Goal: Information Seeking & Learning: Learn about a topic

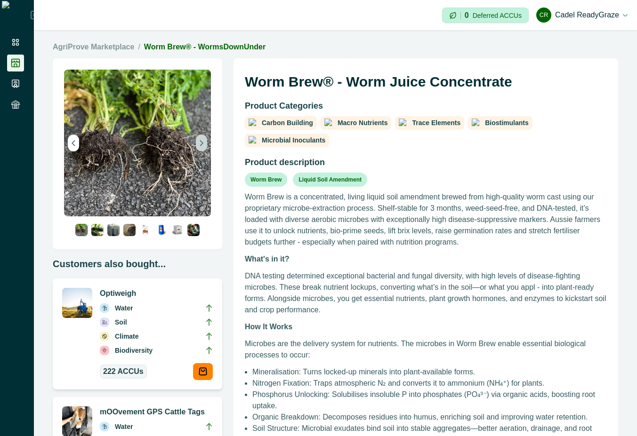
click at [200, 144] on icon "Next image" at bounding box center [201, 143] width 2 height 5
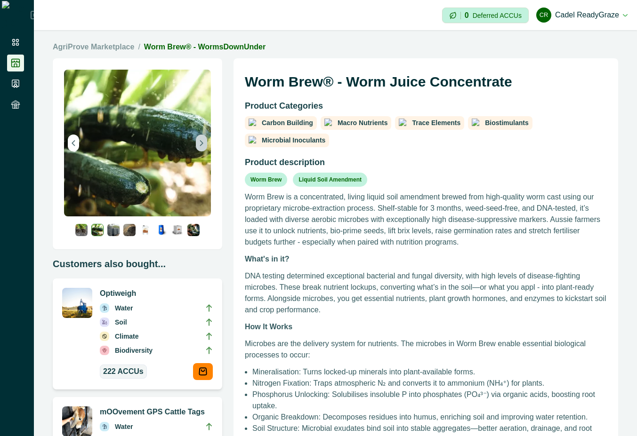
click at [200, 144] on icon "Next image" at bounding box center [201, 143] width 2 height 5
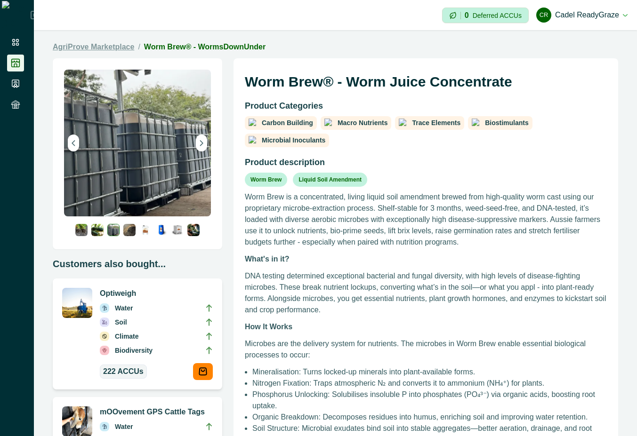
click at [123, 48] on link "AgriProve Marketplace" at bounding box center [93, 46] width 81 height 11
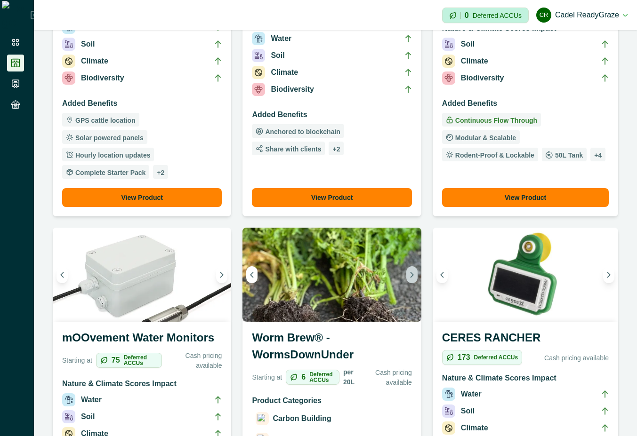
scroll to position [678, 0]
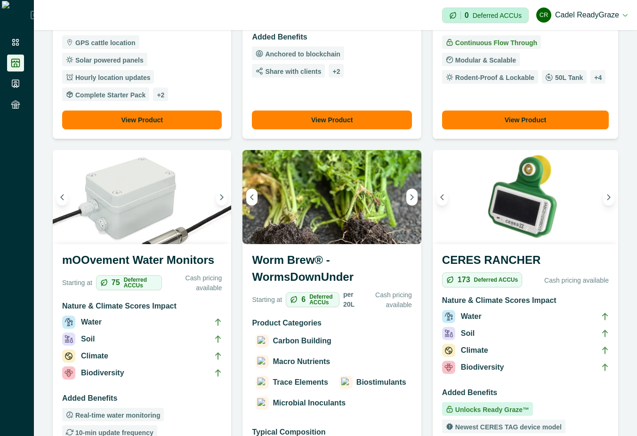
scroll to position [678, 0]
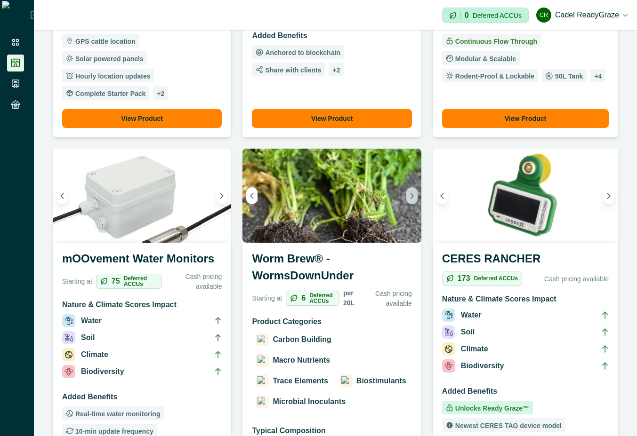
click at [410, 193] on icon "Next image" at bounding box center [411, 195] width 2 height 5
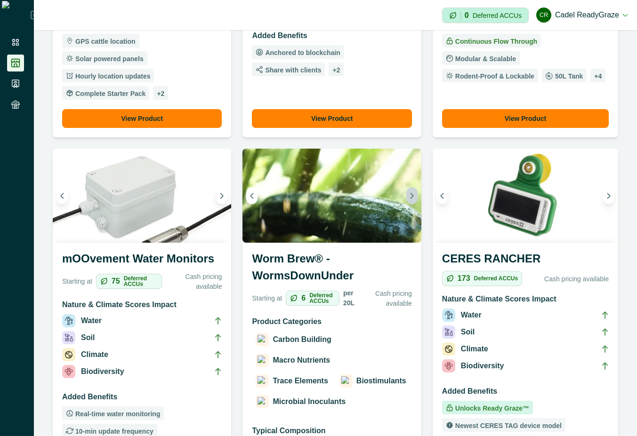
click at [410, 193] on icon "Next image" at bounding box center [411, 195] width 2 height 5
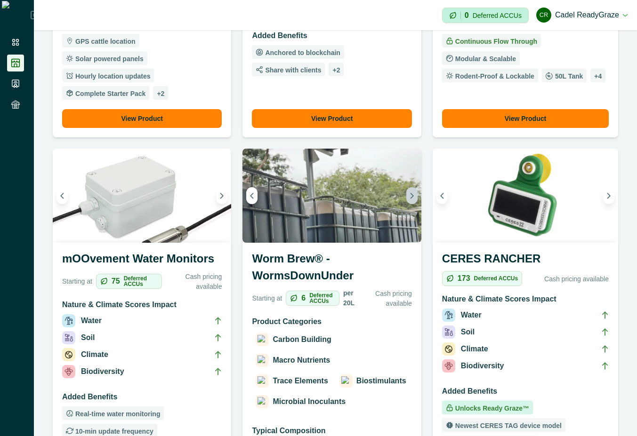
click at [410, 193] on icon "Next image" at bounding box center [411, 195] width 2 height 5
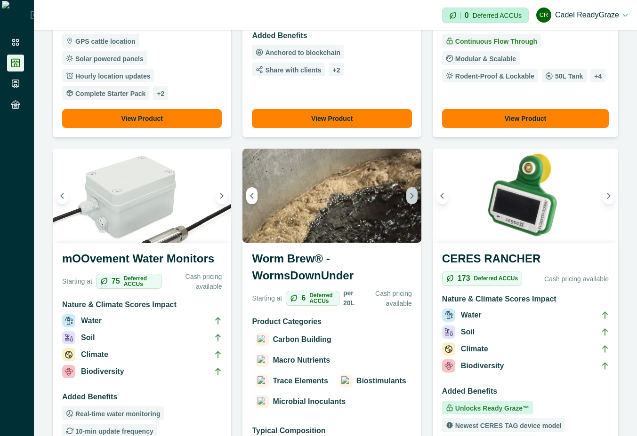
click at [410, 193] on icon "Next image" at bounding box center [411, 195] width 2 height 5
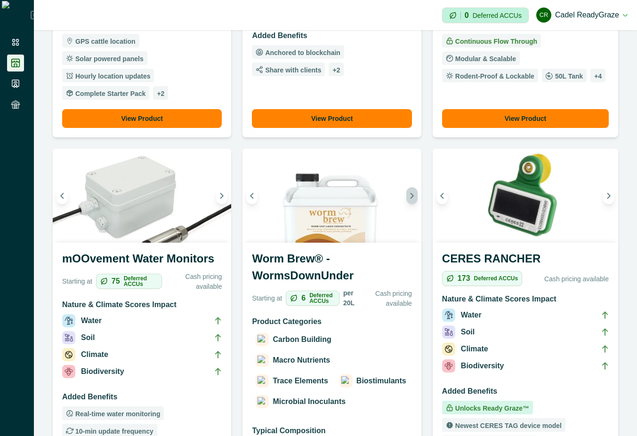
click at [410, 193] on icon "Next image" at bounding box center [411, 195] width 2 height 5
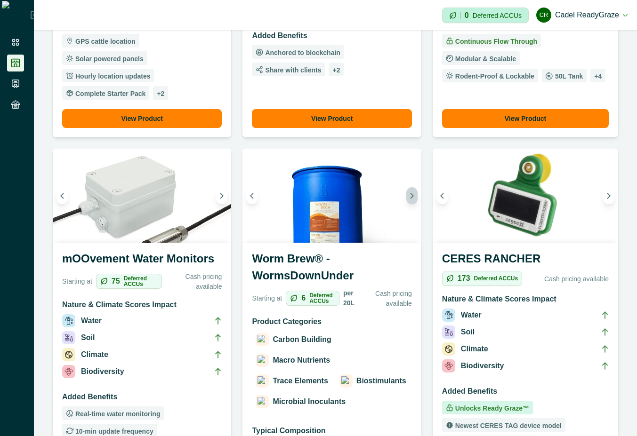
click at [410, 193] on icon "Next image" at bounding box center [411, 195] width 2 height 5
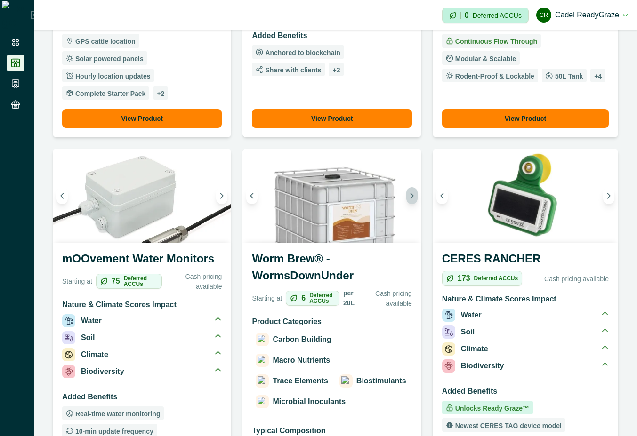
click at [410, 193] on icon "Next image" at bounding box center [411, 195] width 2 height 5
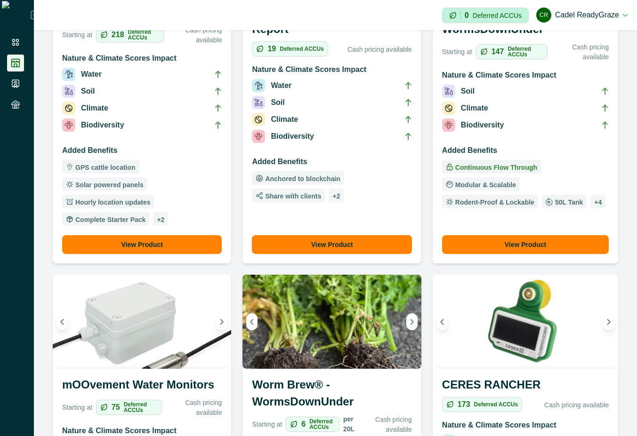
scroll to position [593, 0]
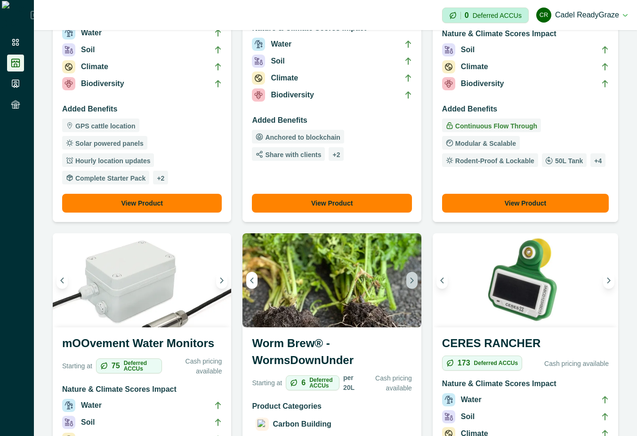
click at [410, 277] on icon "Next image" at bounding box center [411, 280] width 7 height 7
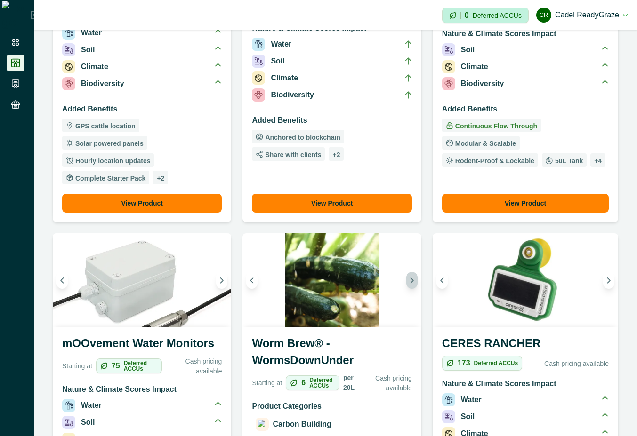
click at [410, 277] on icon "Next image" at bounding box center [411, 280] width 7 height 7
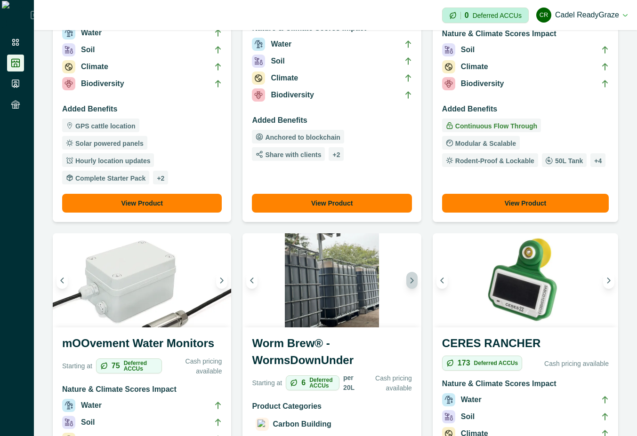
click at [410, 277] on icon "Next image" at bounding box center [411, 280] width 7 height 7
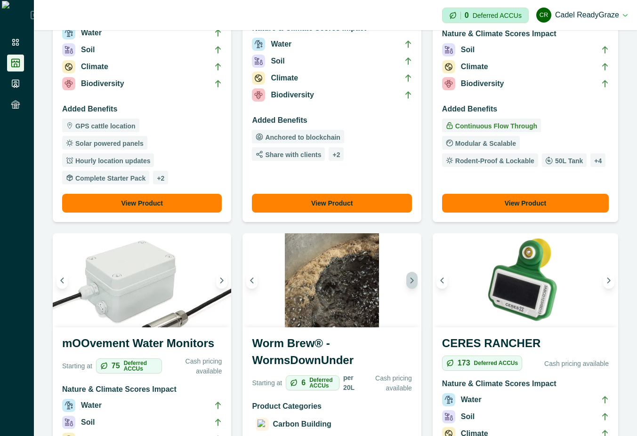
click at [410, 277] on icon "Next image" at bounding box center [411, 280] width 7 height 7
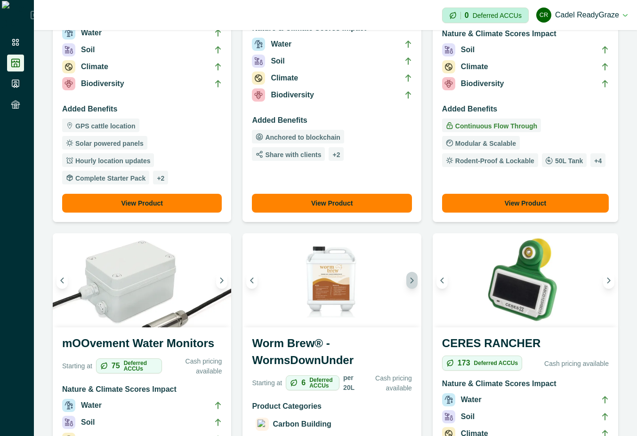
click at [410, 277] on icon "Next image" at bounding box center [411, 280] width 7 height 7
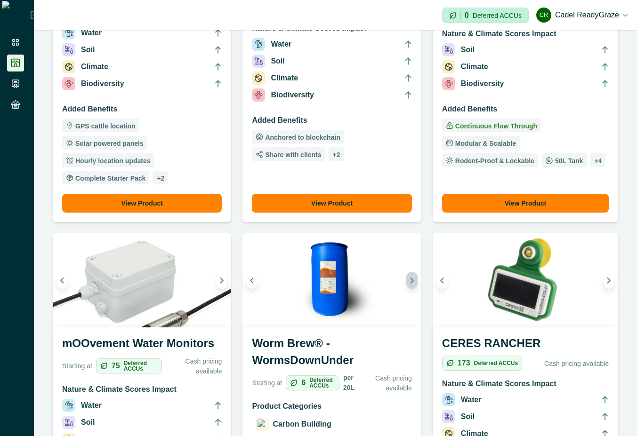
click at [410, 277] on icon "Next image" at bounding box center [411, 280] width 7 height 7
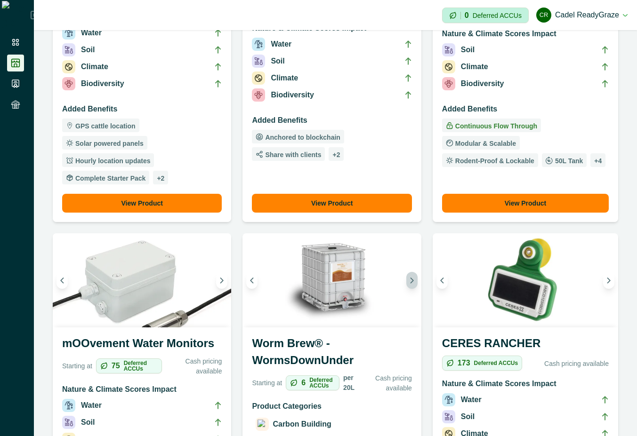
click at [410, 277] on icon "Next image" at bounding box center [411, 280] width 7 height 7
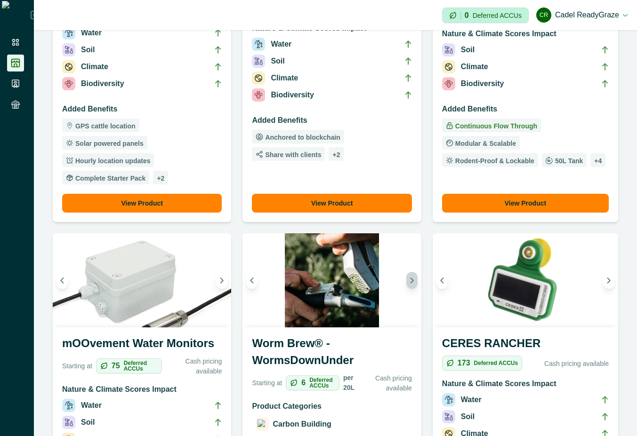
click at [410, 277] on icon "Next image" at bounding box center [411, 280] width 7 height 7
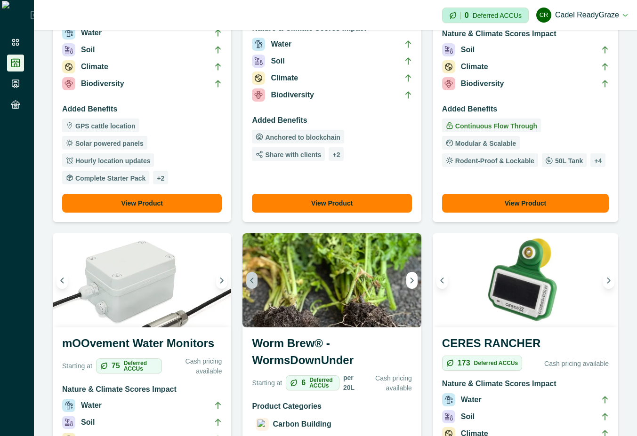
click at [246, 272] on button "Previous image" at bounding box center [251, 280] width 11 height 17
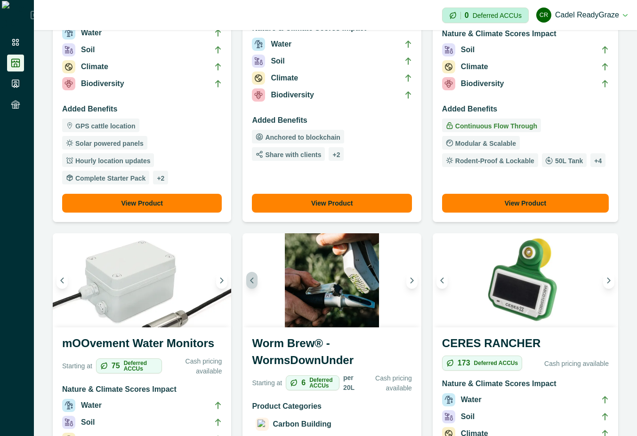
click at [246, 272] on button "Previous image" at bounding box center [251, 280] width 11 height 17
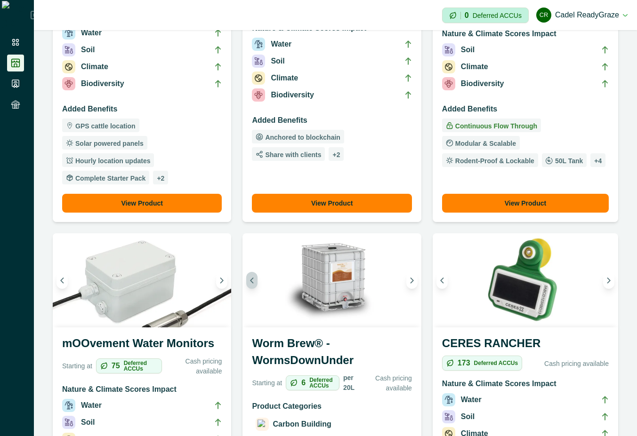
click at [246, 272] on button "Previous image" at bounding box center [251, 280] width 11 height 17
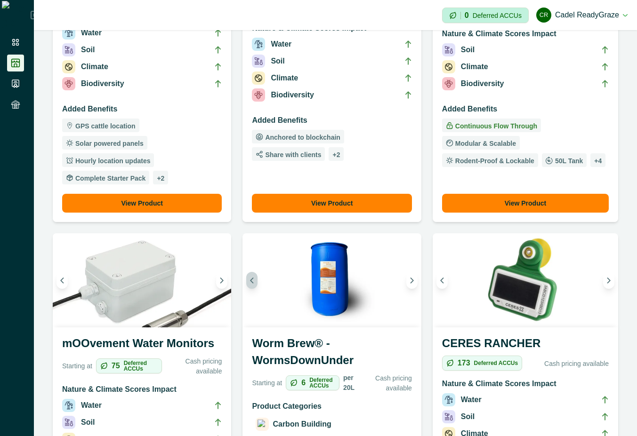
click at [246, 272] on button "Previous image" at bounding box center [251, 280] width 11 height 17
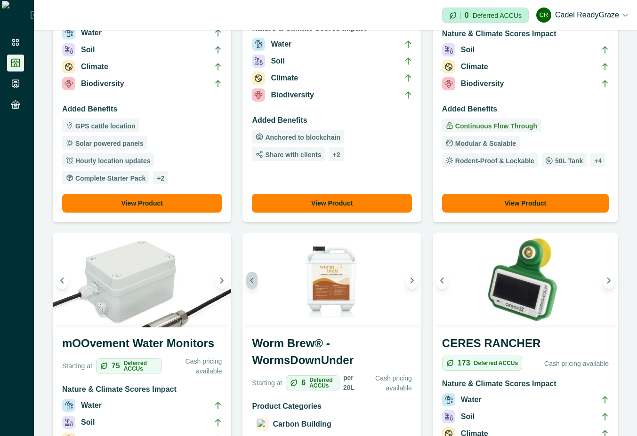
click at [246, 272] on button "Previous image" at bounding box center [251, 280] width 11 height 17
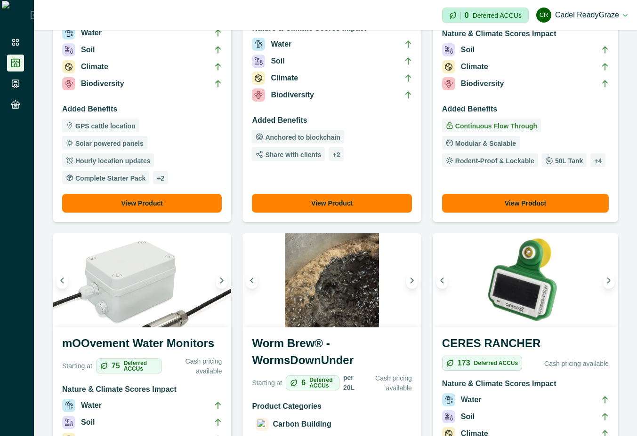
click at [320, 335] on h3 "Worm Brew® - WormsDownUnder" at bounding box center [332, 354] width 160 height 38
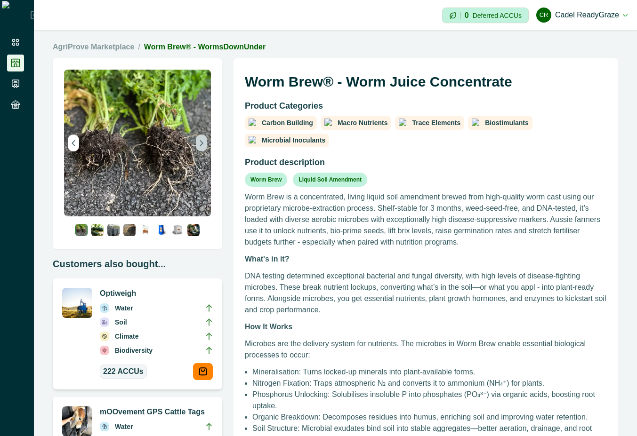
click at [199, 142] on icon "Next image" at bounding box center [201, 143] width 7 height 7
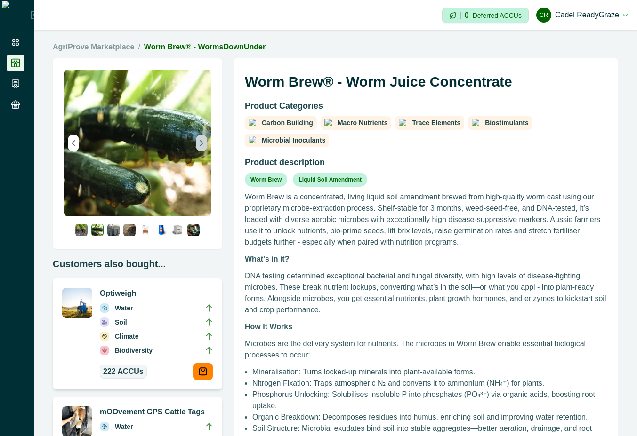
click at [199, 142] on icon "Next image" at bounding box center [201, 143] width 7 height 7
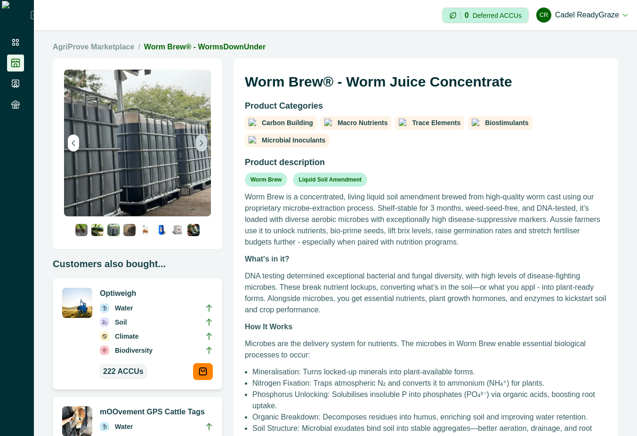
click at [199, 142] on icon "Next image" at bounding box center [201, 143] width 7 height 7
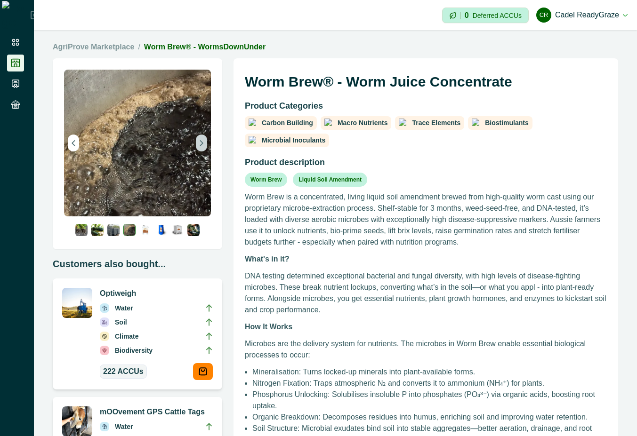
click at [199, 142] on icon "Next image" at bounding box center [201, 143] width 7 height 7
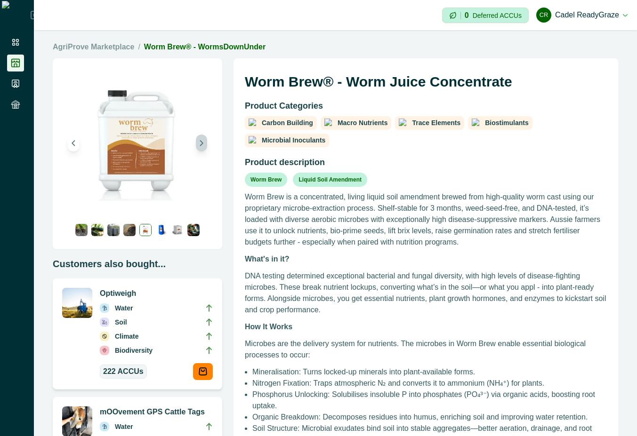
click at [199, 142] on icon "Next image" at bounding box center [201, 143] width 7 height 7
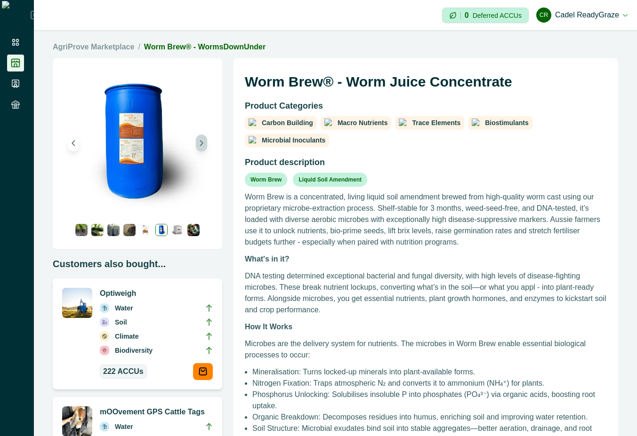
click at [199, 142] on icon "Next image" at bounding box center [201, 143] width 7 height 7
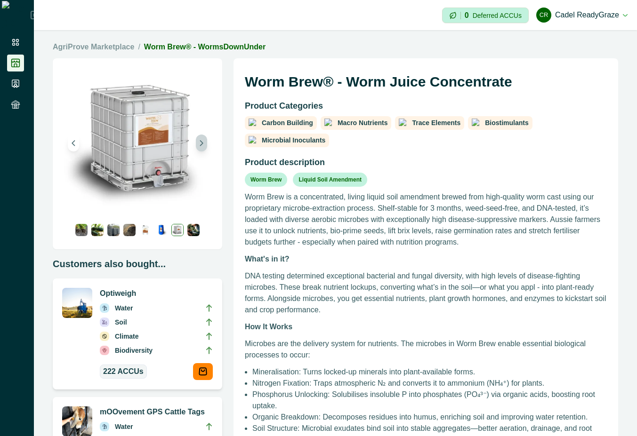
click at [199, 142] on icon "Next image" at bounding box center [201, 143] width 7 height 7
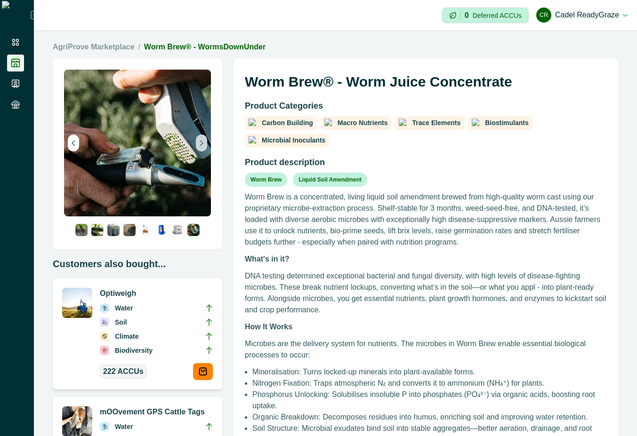
click at [199, 142] on icon "Next image" at bounding box center [201, 143] width 7 height 7
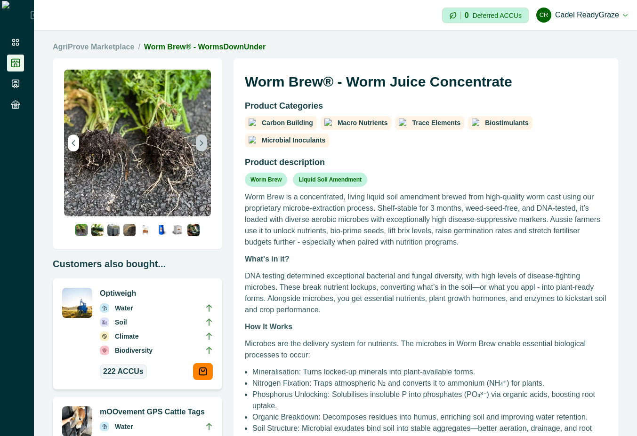
click at [199, 142] on icon "Next image" at bounding box center [201, 143] width 7 height 7
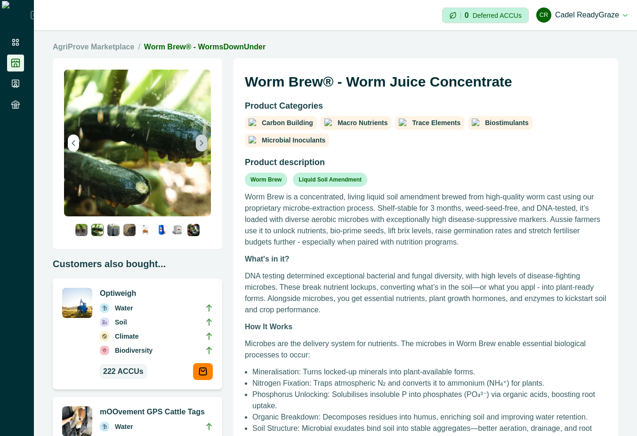
click at [199, 141] on icon "Next image" at bounding box center [201, 143] width 7 height 7
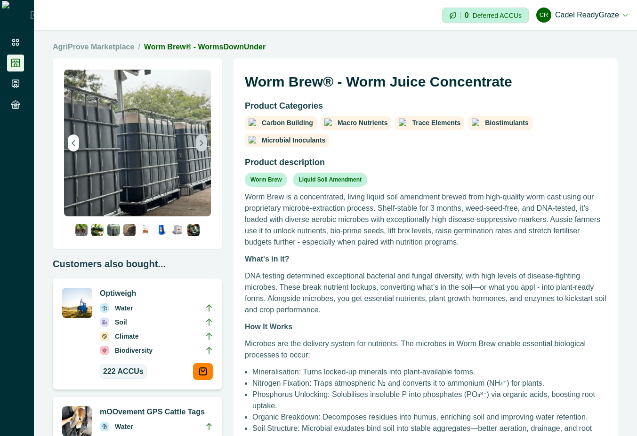
click at [199, 141] on icon "Next image" at bounding box center [201, 143] width 7 height 7
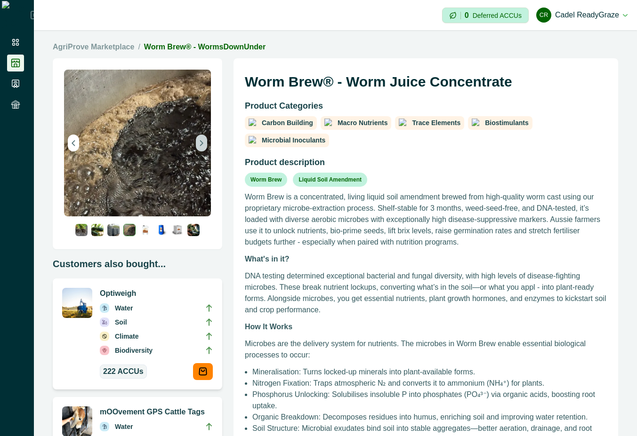
click at [199, 142] on icon "Next image" at bounding box center [201, 143] width 7 height 7
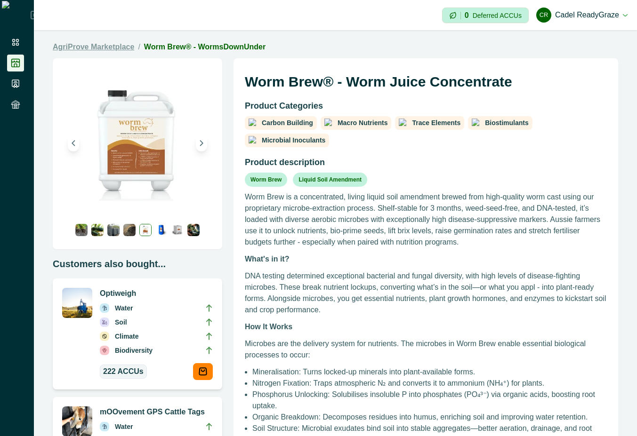
click at [94, 49] on link "AgriProve Marketplace" at bounding box center [93, 46] width 81 height 11
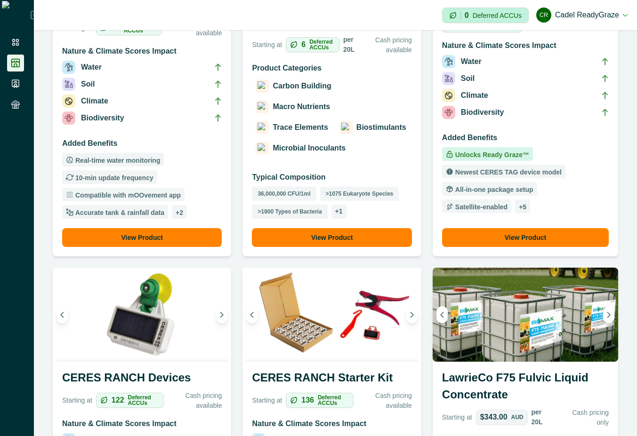
scroll to position [932, 0]
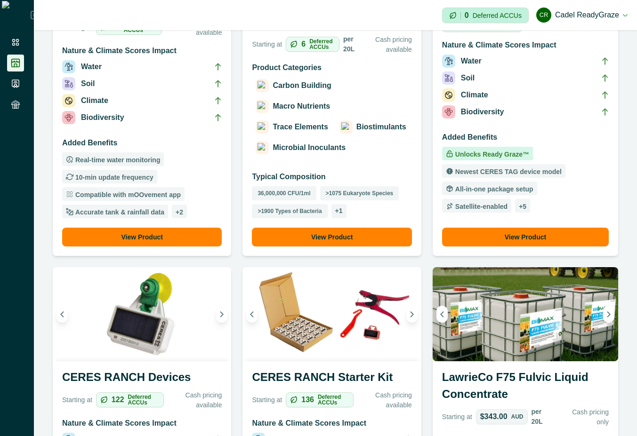
click at [520, 369] on h3 "LawrieCo F75 Fulvic Liquid Concentrate" at bounding box center [525, 388] width 167 height 38
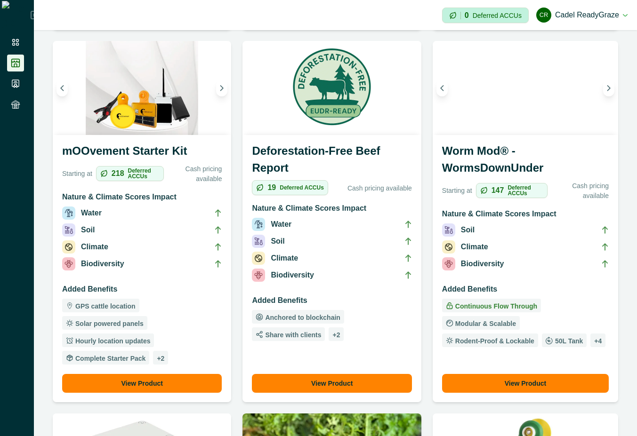
scroll to position [254, 0]
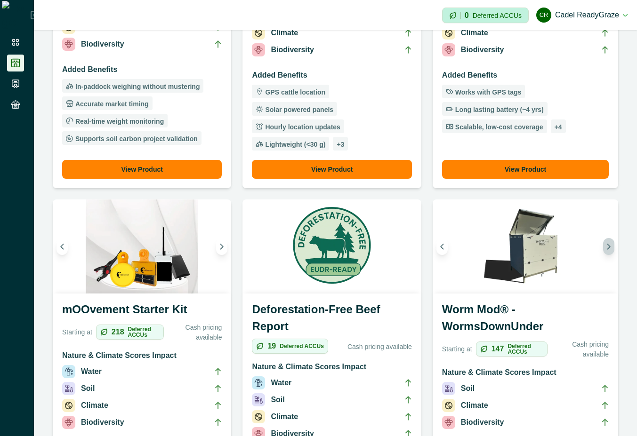
click at [605, 243] on icon "Next image" at bounding box center [608, 246] width 7 height 7
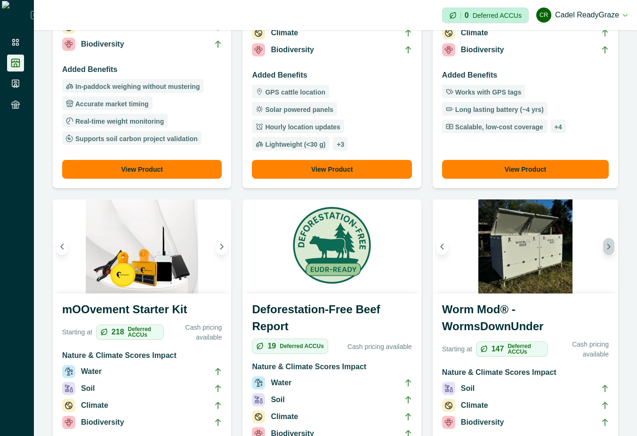
click at [605, 243] on icon "Next image" at bounding box center [608, 246] width 7 height 7
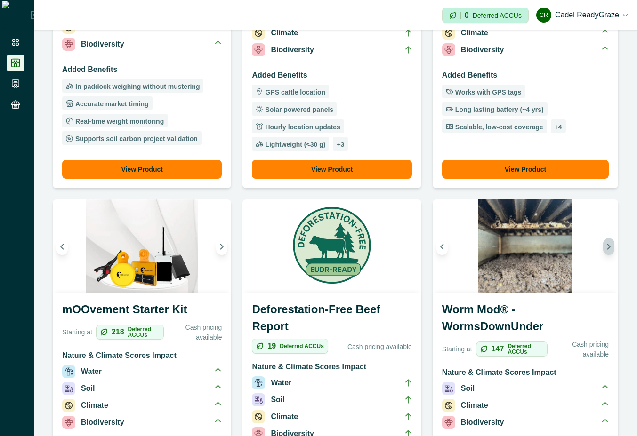
click at [605, 243] on icon "Next image" at bounding box center [608, 246] width 7 height 7
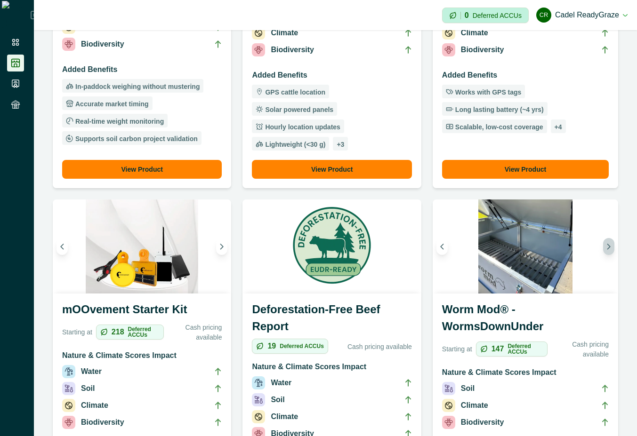
click at [605, 243] on icon "Next image" at bounding box center [608, 246] width 7 height 7
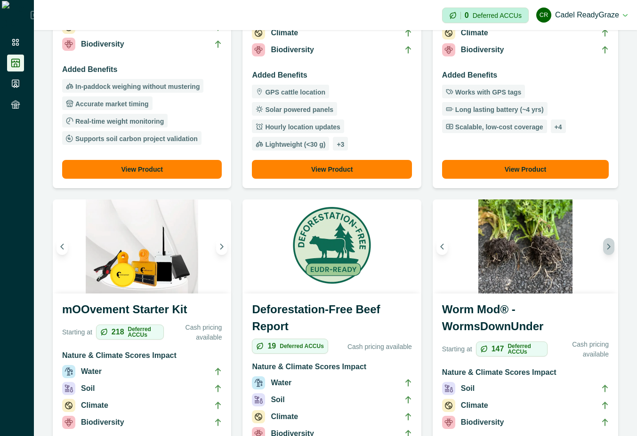
click at [605, 243] on icon "Next image" at bounding box center [608, 246] width 7 height 7
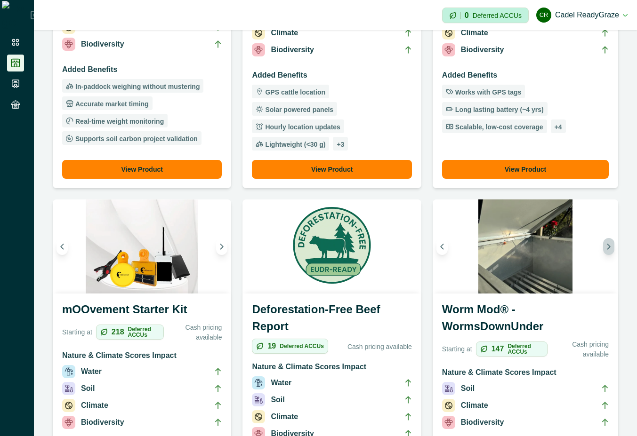
click at [605, 243] on icon "Next image" at bounding box center [608, 246] width 7 height 7
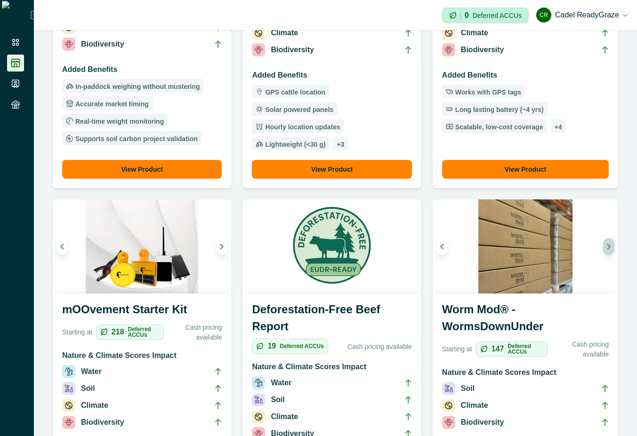
click at [605, 243] on icon "Next image" at bounding box center [608, 246] width 7 height 7
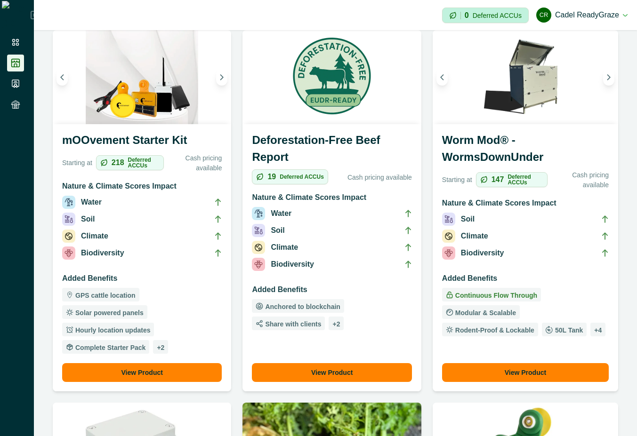
scroll to position [339, 0]
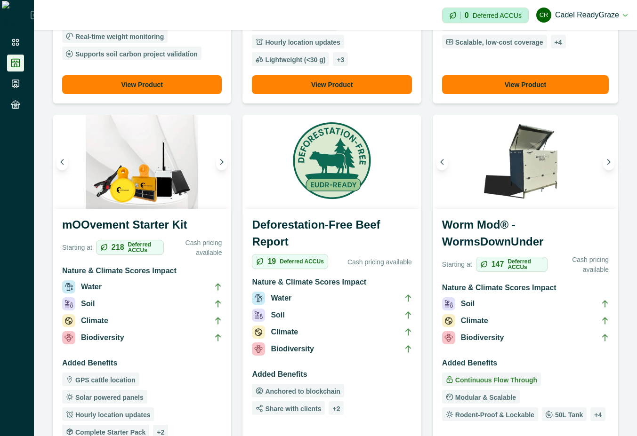
click at [543, 220] on h3 "Worm Mod® - WormsDownUnder" at bounding box center [525, 235] width 167 height 38
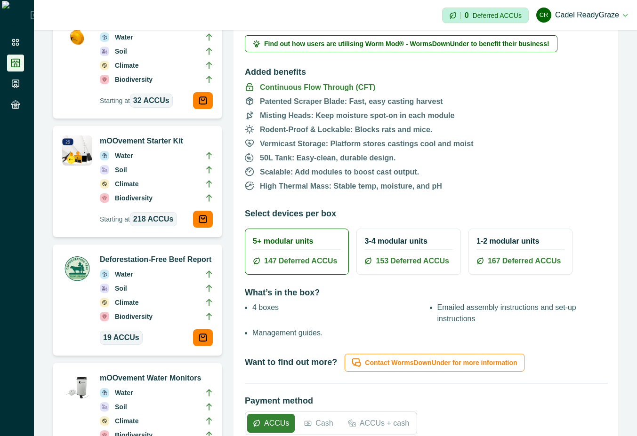
scroll to position [593, 0]
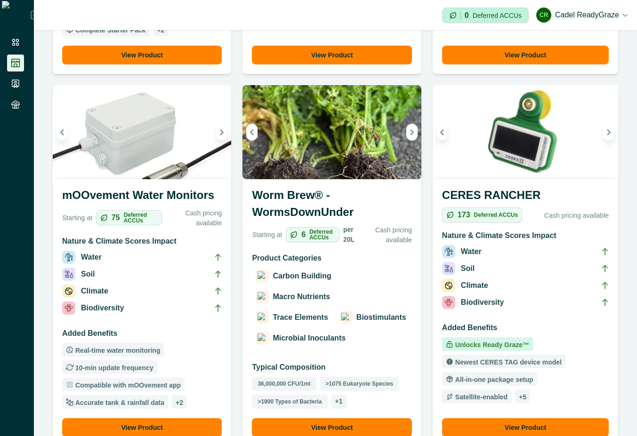
scroll to position [762, 0]
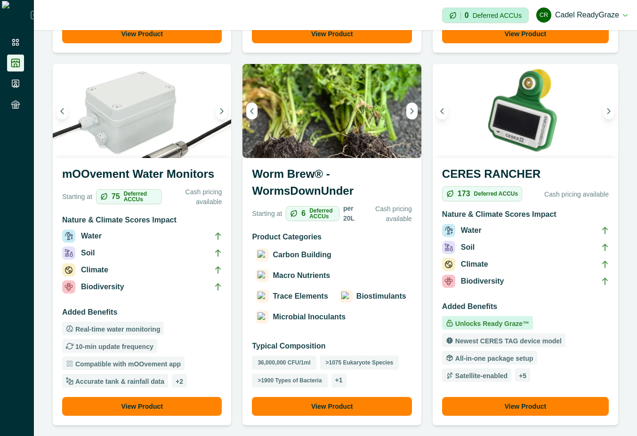
click at [307, 264] on div "Carbon Building Macro Nutrients Trace Elements Biostimulants Microbial Inoculan…" at bounding box center [332, 286] width 160 height 79
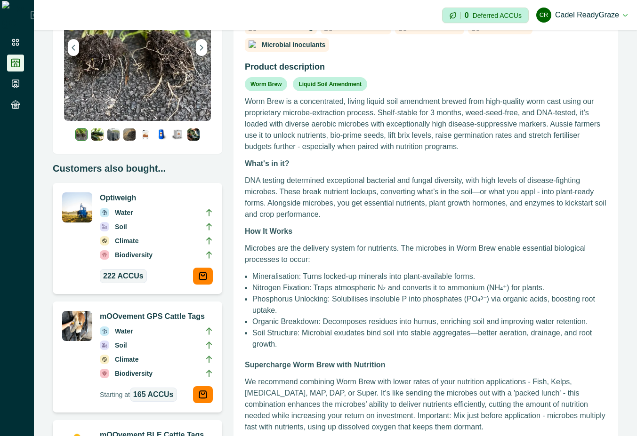
scroll to position [54, 0]
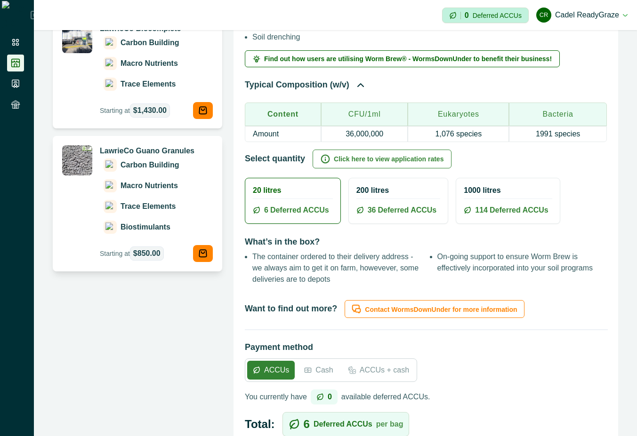
scroll to position [678, 0]
